Goal: Task Accomplishment & Management: Use online tool/utility

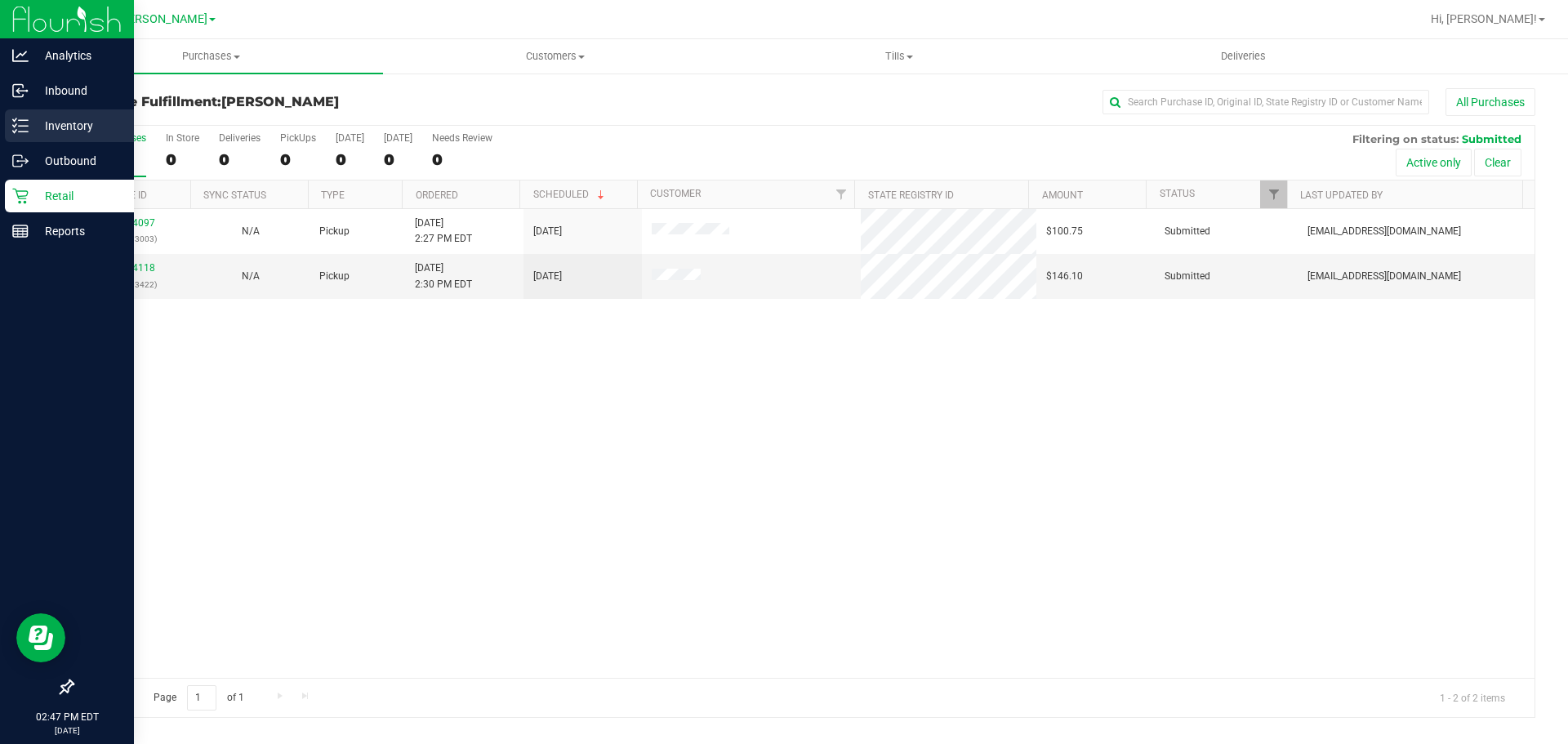
click at [31, 120] on p "Inventory" at bounding box center [77, 126] width 98 height 20
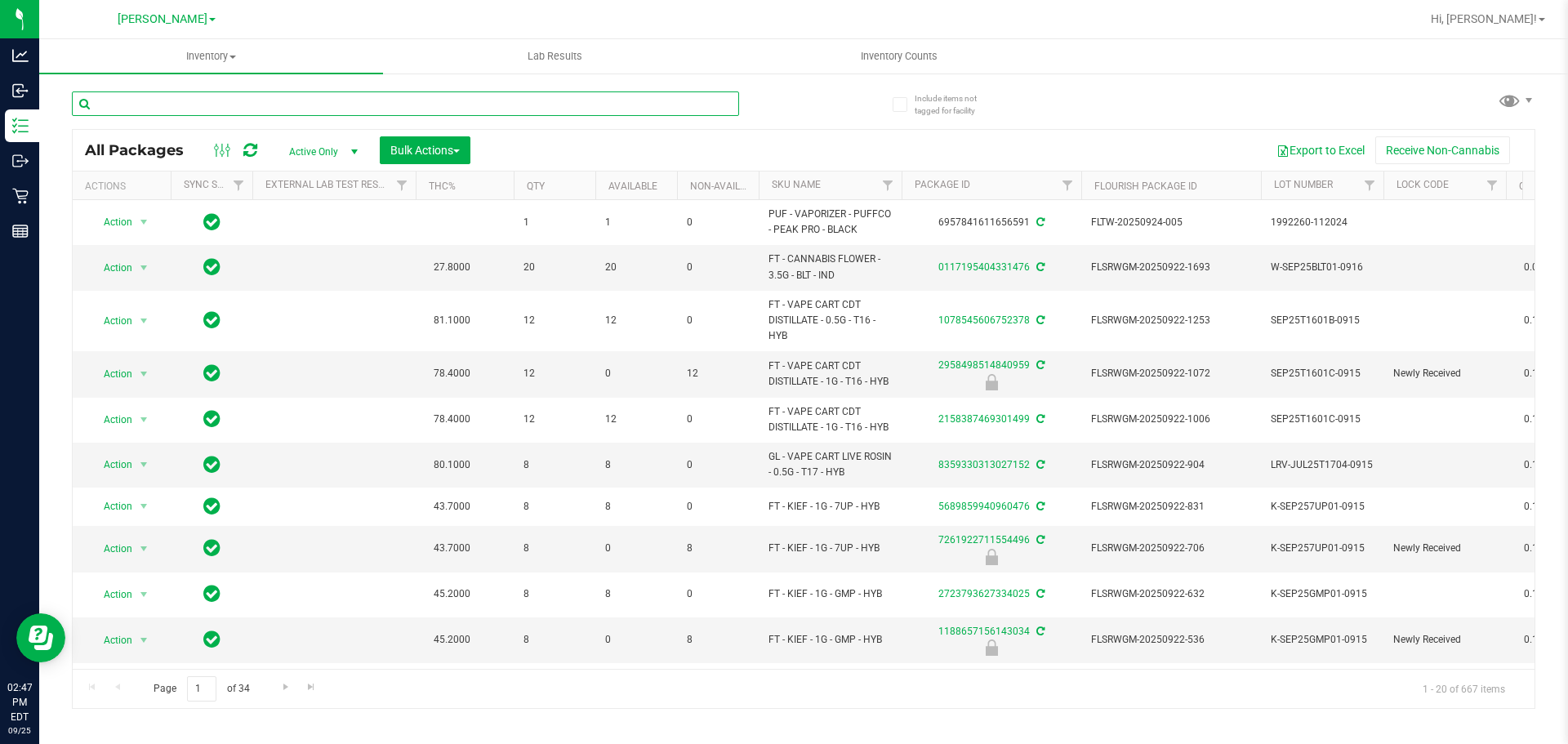
click at [460, 107] on input "text" at bounding box center [405, 103] width 667 height 24
type input "W-APR25ZKR01-0416"
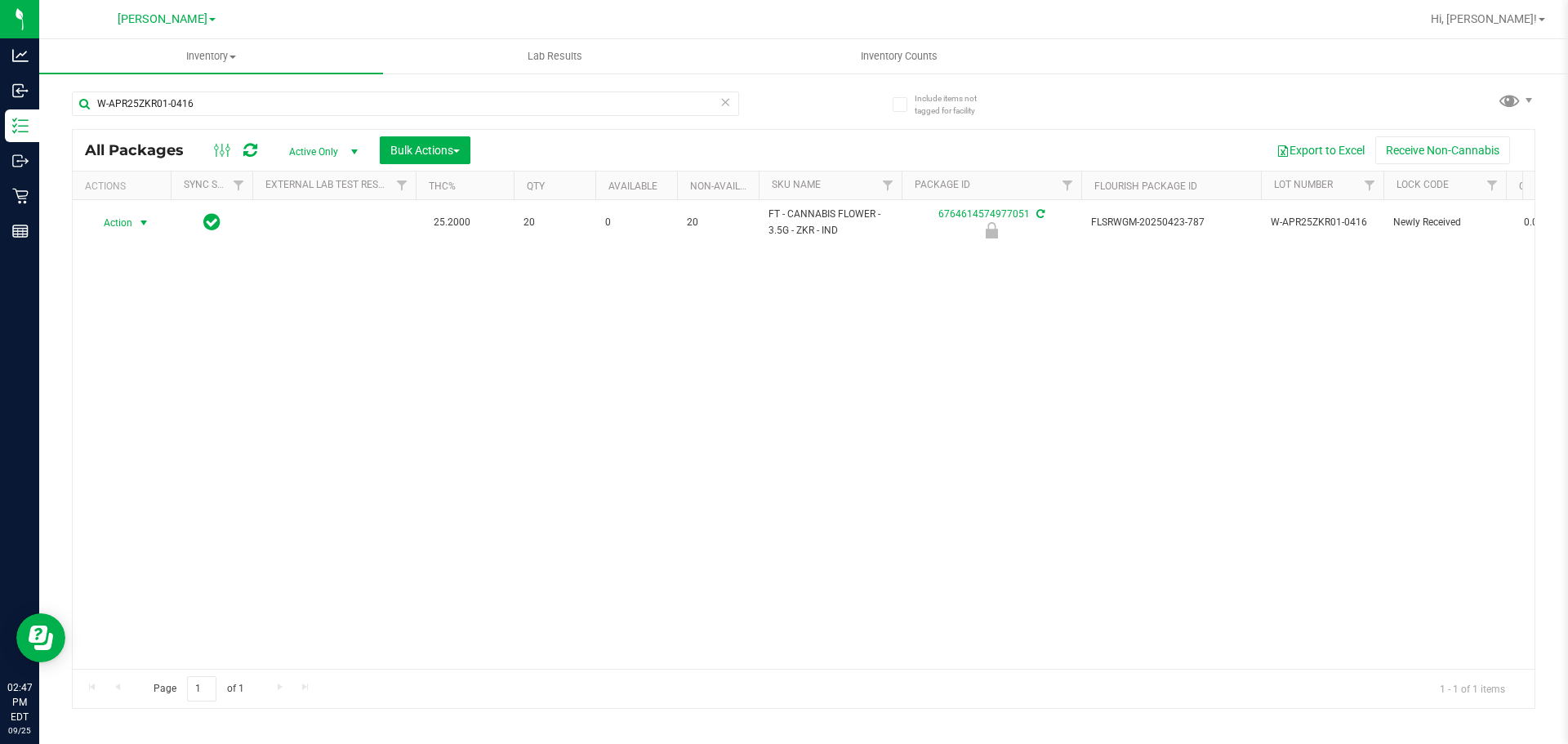
click at [121, 221] on span "Action" at bounding box center [111, 222] width 44 height 22
click at [169, 405] on li "Unlock package" at bounding box center [142, 417] width 104 height 24
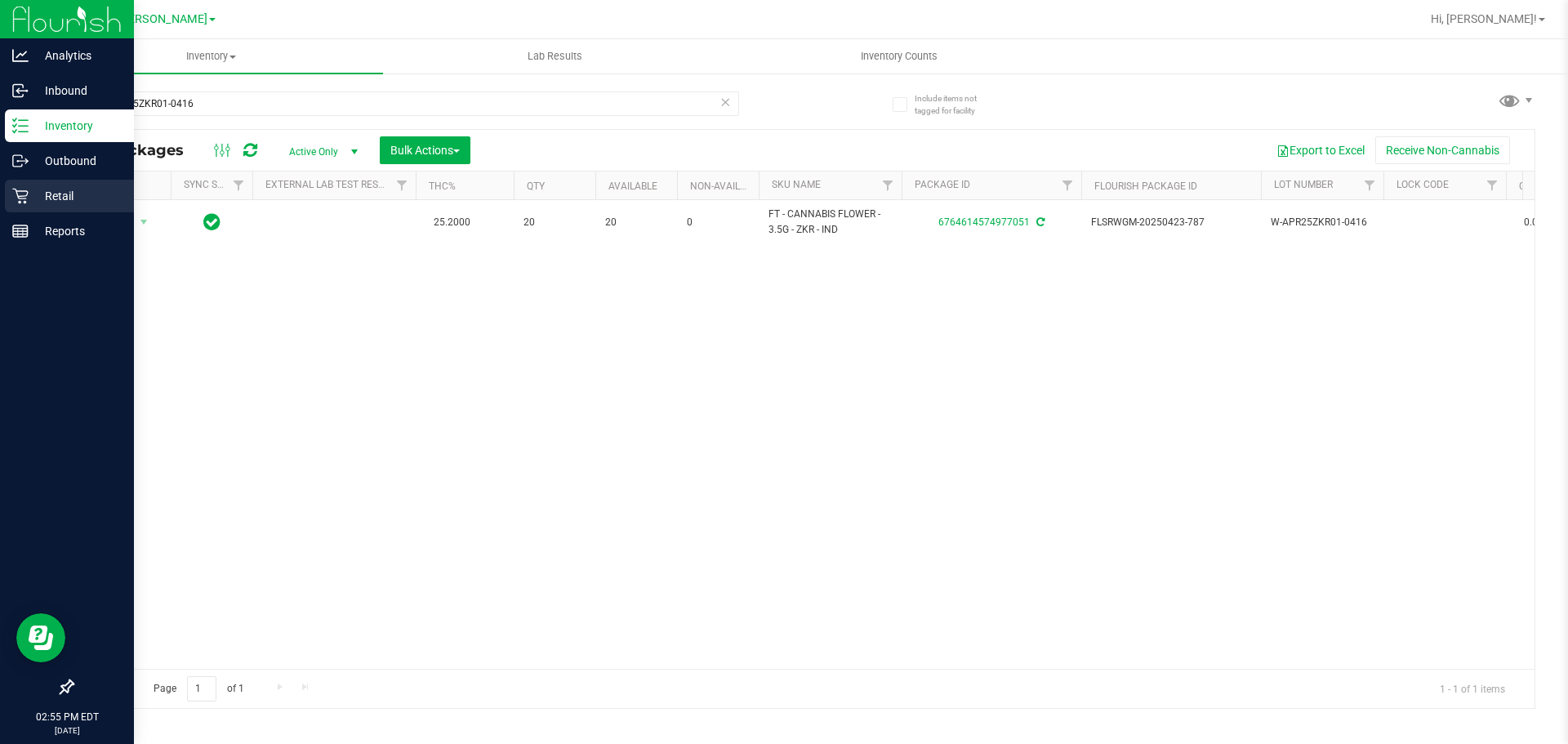
click at [58, 200] on p "Retail" at bounding box center [77, 196] width 98 height 20
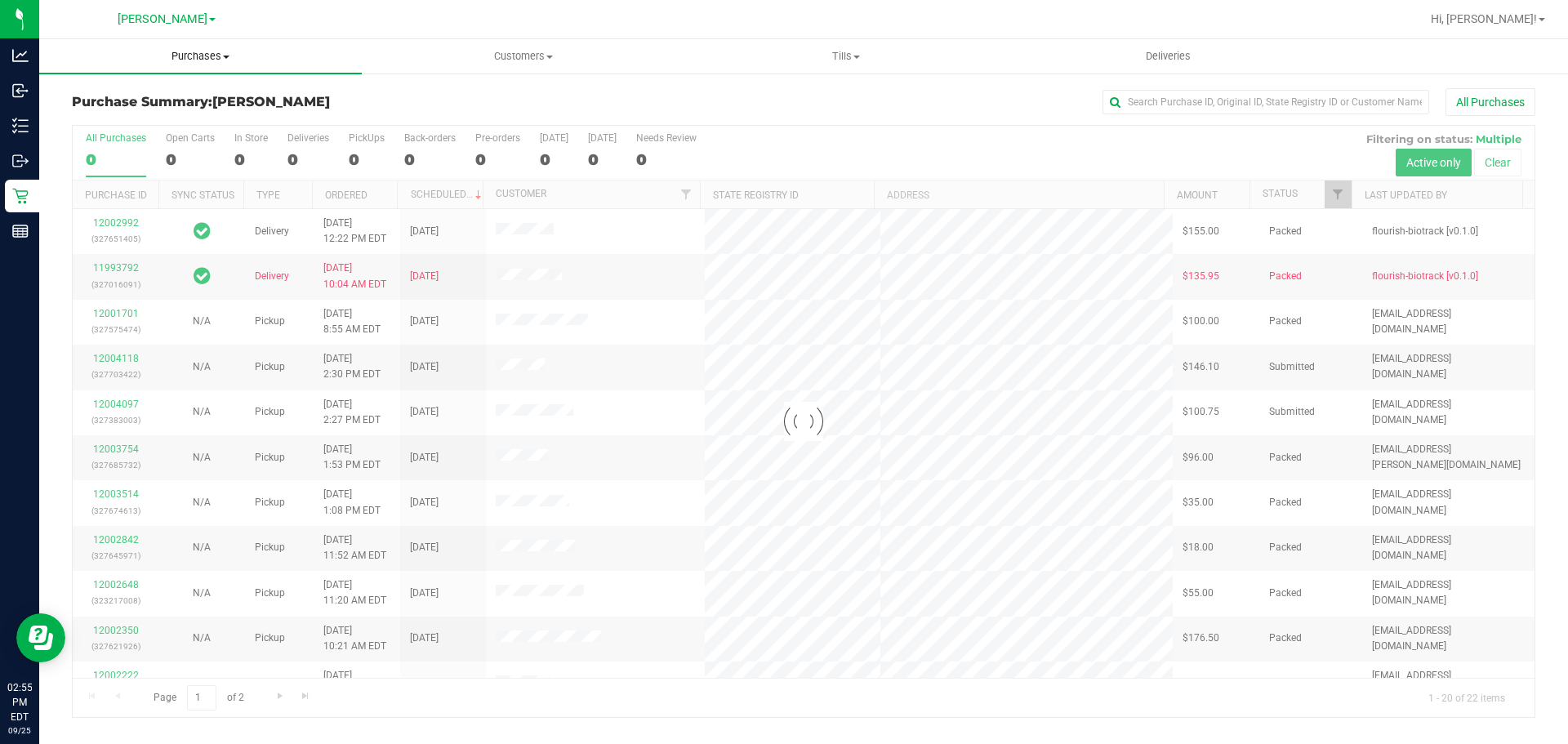
click at [220, 58] on span "Purchases" at bounding box center [200, 56] width 323 height 14
click at [151, 123] on li "Fulfillment" at bounding box center [200, 119] width 323 height 20
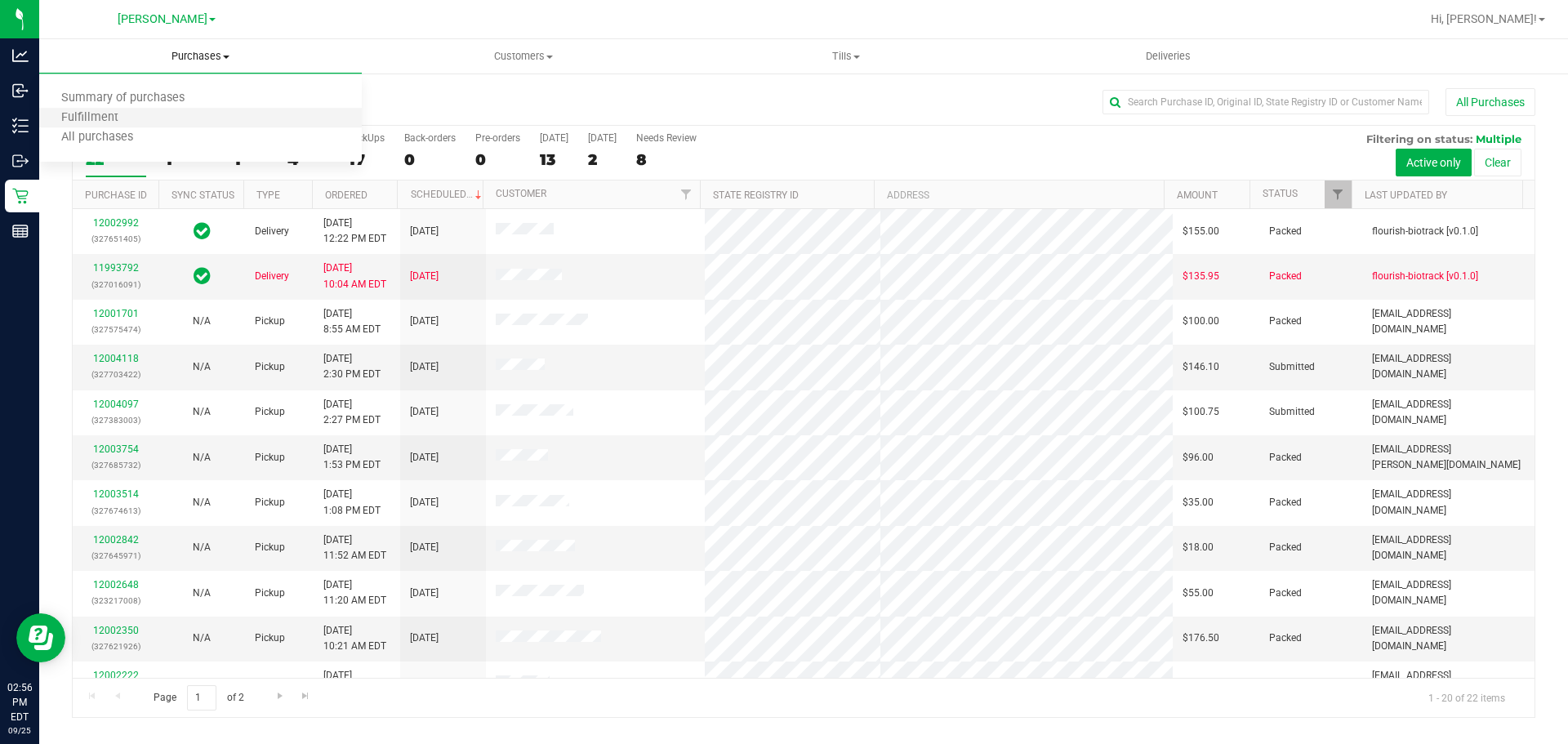
click at [122, 110] on li "Fulfillment" at bounding box center [200, 119] width 323 height 20
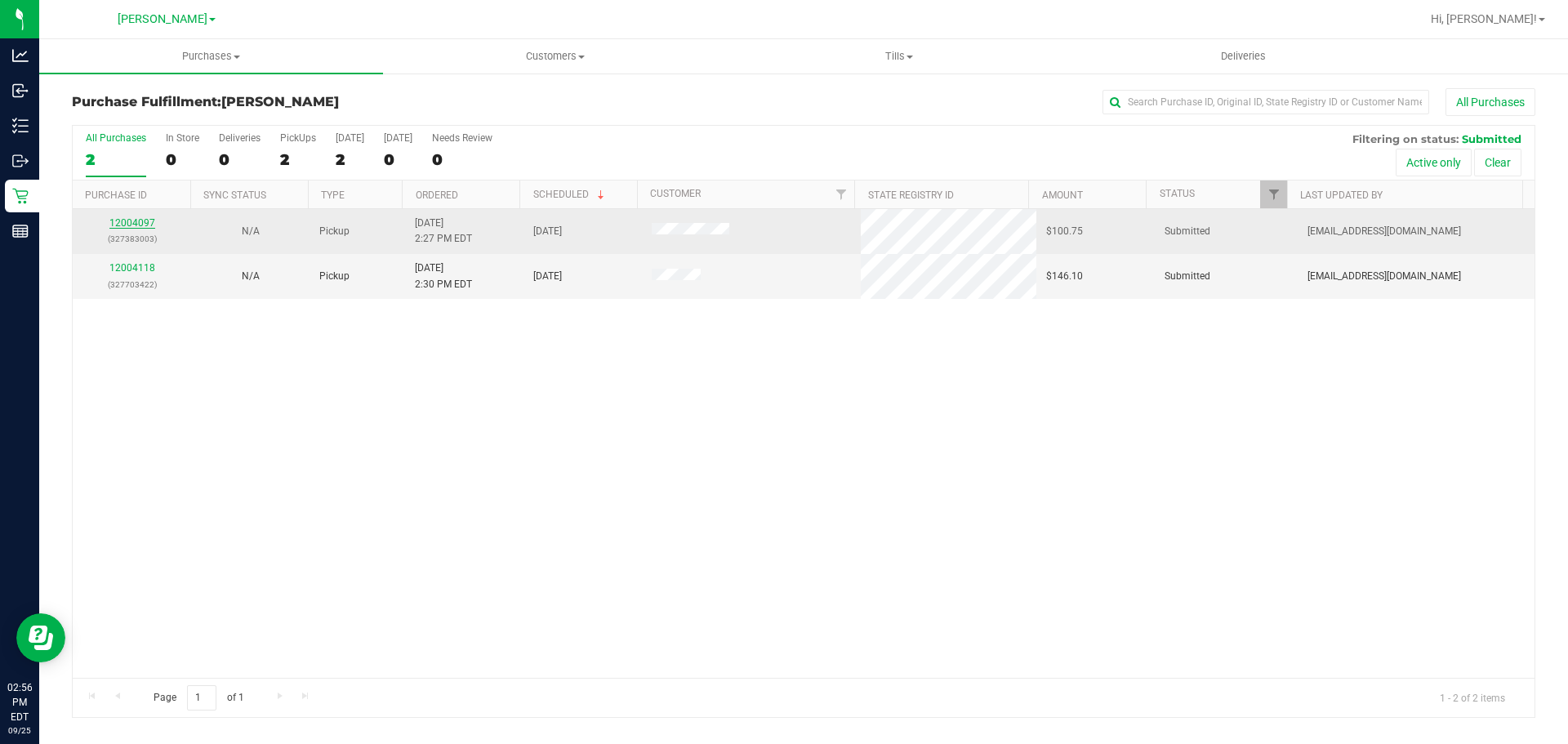
click at [121, 227] on link "12004097" at bounding box center [132, 223] width 46 height 12
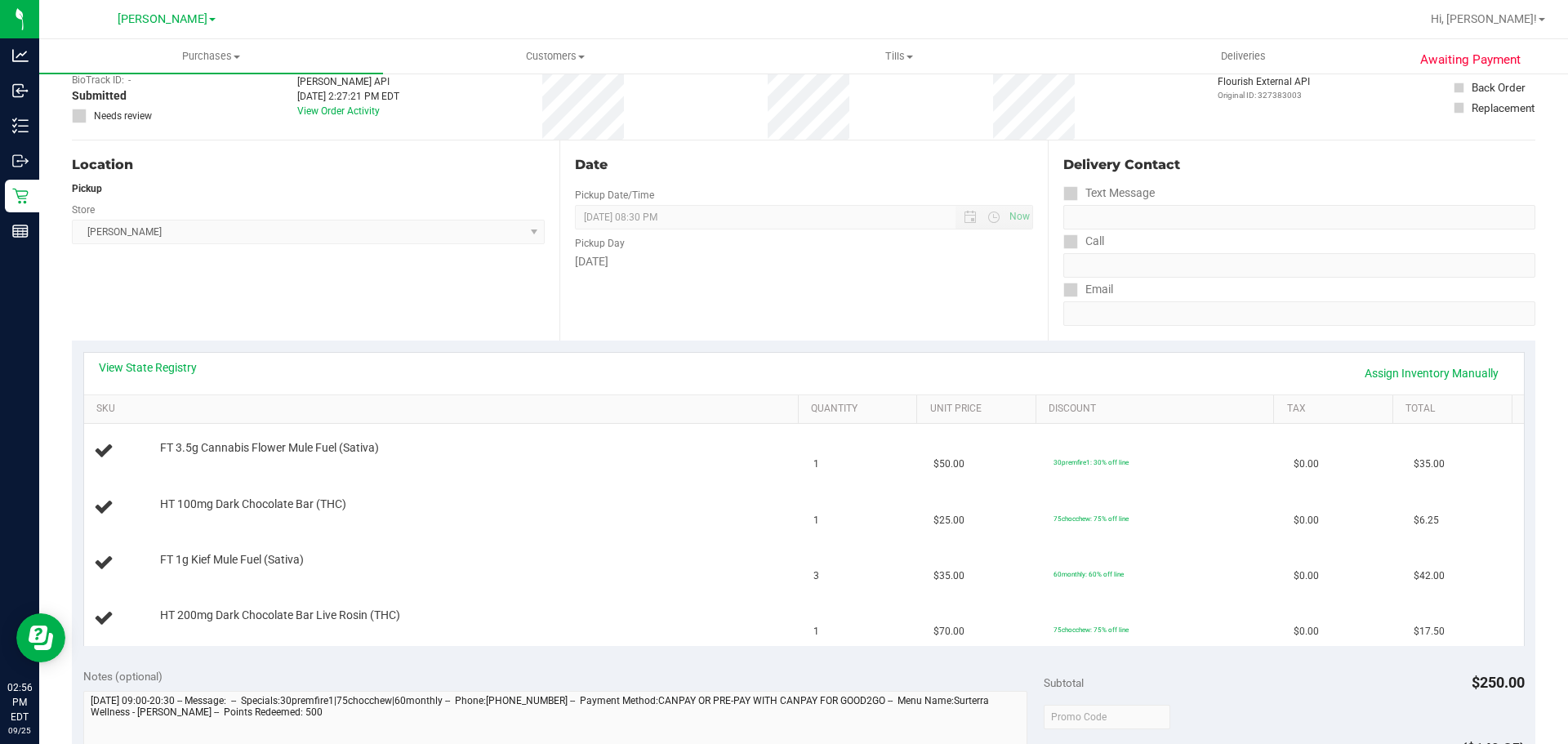
scroll to position [164, 0]
